Goal: Transaction & Acquisition: Purchase product/service

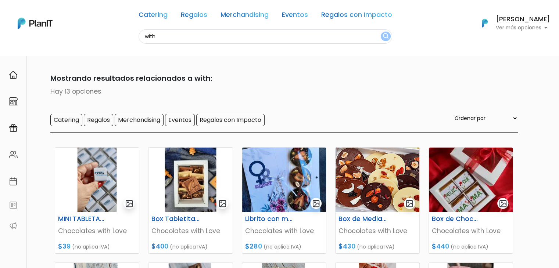
click at [162, 42] on input "with" at bounding box center [265, 36] width 253 height 14
type input "paletas"
click at [381, 32] on button "submit" at bounding box center [386, 37] width 10 height 10
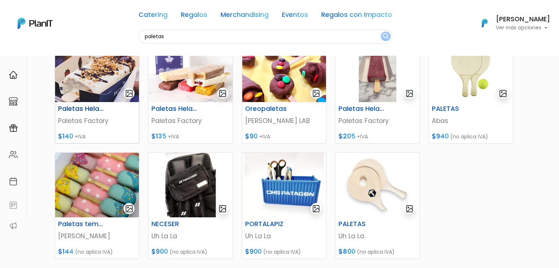
click at [84, 83] on img at bounding box center [97, 69] width 84 height 65
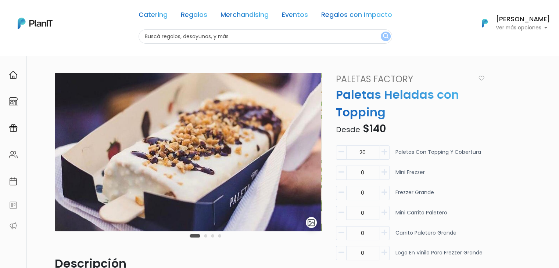
scroll to position [234, 0]
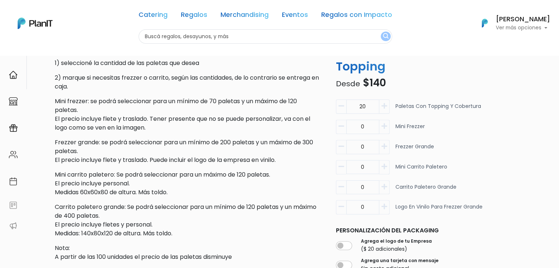
drag, startPoint x: 368, startPoint y: 109, endPoint x: 340, endPoint y: 106, distance: 28.1
click at [340, 106] on div "20" at bounding box center [363, 107] width 54 height 14
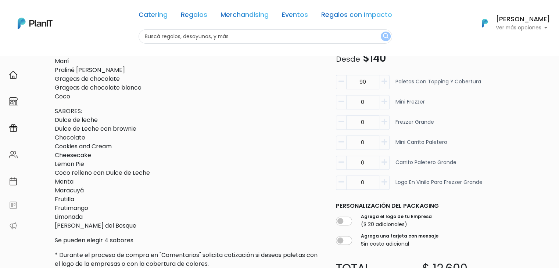
scroll to position [467, 0]
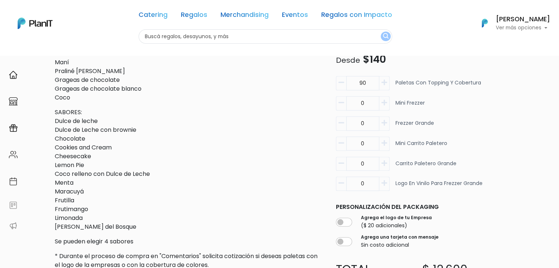
type input "90"
drag, startPoint x: 366, startPoint y: 145, endPoint x: 357, endPoint y: 146, distance: 8.5
click at [357, 146] on input "0" at bounding box center [362, 144] width 33 height 14
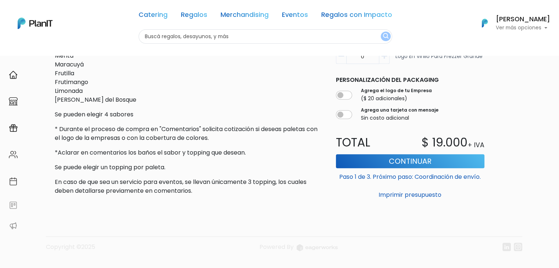
scroll to position [603, 0]
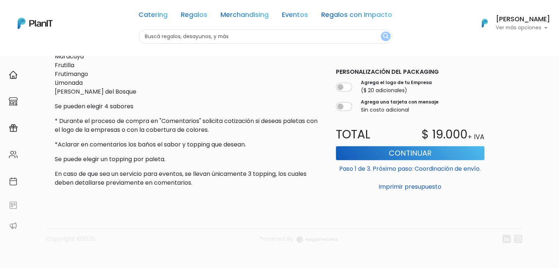
type input "1"
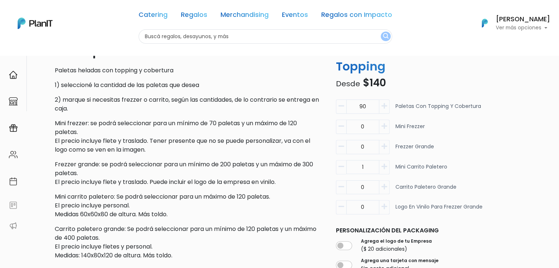
scroll to position [0, 0]
